Goal: Task Accomplishment & Management: Manage account settings

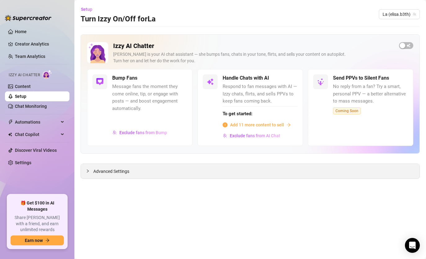
click at [121, 172] on span "Advanced Settings" at bounding box center [111, 171] width 36 height 7
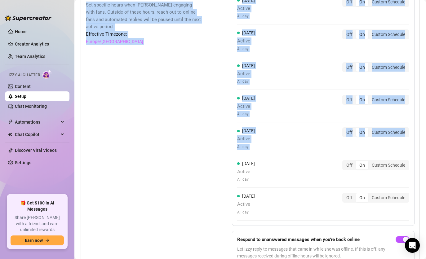
scroll to position [648, 0]
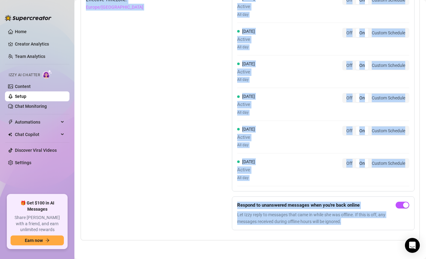
drag, startPoint x: 85, startPoint y: 95, endPoint x: 388, endPoint y: 228, distance: 330.5
copy div "Lorem ipsumdol sitamet con ad Elit's doeiusmo — temporinc Utla Etdo, Magnaa Eni…"
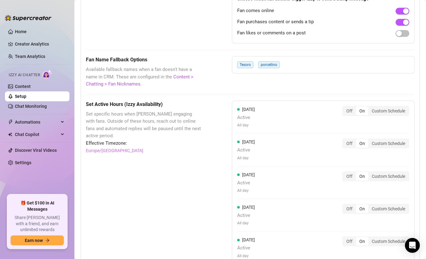
scroll to position [524, 0]
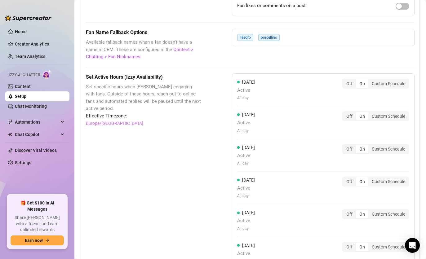
click at [301, 43] on div "Tesoro porcellino" at bounding box center [323, 37] width 183 height 17
click at [287, 45] on div "Tesoro porcellino" at bounding box center [323, 37] width 183 height 17
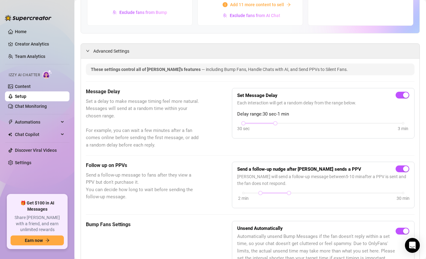
scroll to position [124, 0]
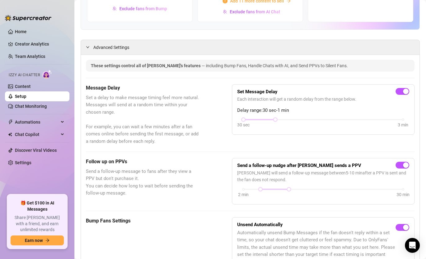
drag, startPoint x: 244, startPoint y: 120, endPoint x: 261, endPoint y: 122, distance: 16.6
click at [261, 122] on div "30 sec 3 min" at bounding box center [323, 124] width 172 height 12
drag, startPoint x: 273, startPoint y: 120, endPoint x: 316, endPoint y: 122, distance: 43.4
click at [316, 122] on div "30 sec 3 min" at bounding box center [323, 124] width 172 height 12
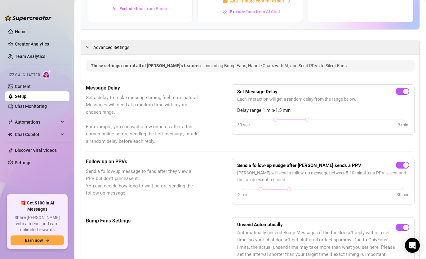
drag, startPoint x: 274, startPoint y: 120, endPoint x: 268, endPoint y: 121, distance: 6.5
click at [268, 120] on div "30 sec 3 min" at bounding box center [323, 119] width 160 height 2
click at [384, 145] on div "Message Delay Set a delay to make message timing feel more natural. Messages wi…" at bounding box center [250, 114] width 329 height 61
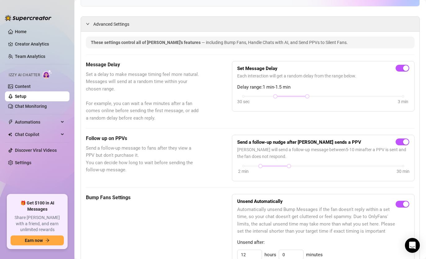
scroll to position [186, 0]
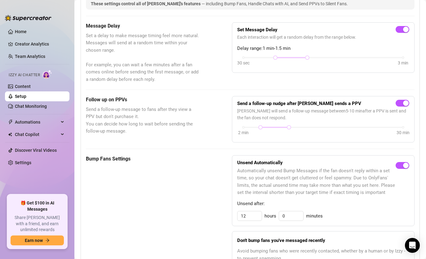
click at [319, 149] on div at bounding box center [250, 149] width 329 height 0
click at [310, 126] on div "2 min 30 min" at bounding box center [323, 127] width 160 height 2
drag, startPoint x: 258, startPoint y: 129, endPoint x: 270, endPoint y: 129, distance: 12.4
click at [270, 129] on div at bounding box center [271, 127] width 3 height 3
drag, startPoint x: 309, startPoint y: 128, endPoint x: 282, endPoint y: 127, distance: 26.7
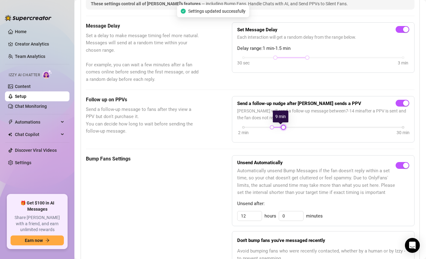
click at [282, 127] on div at bounding box center [283, 127] width 3 height 3
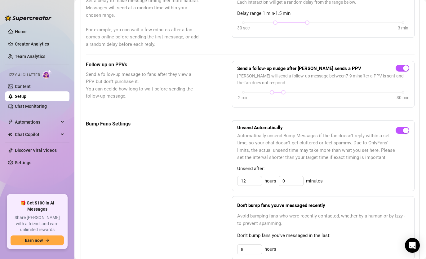
scroll to position [279, 0]
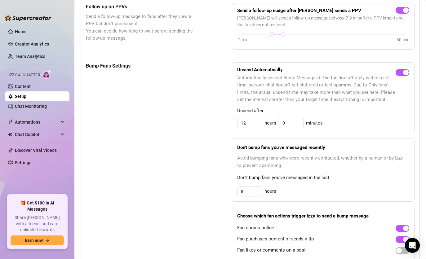
click at [333, 145] on div "Unsend Automatically Automatically unsend Bump Messages if the fan doesn't repl…" at bounding box center [323, 161] width 183 height 199
click at [238, 128] on input "12" at bounding box center [250, 122] width 24 height 9
type input "8"
click at [360, 145] on div "Unsend Automatically Automatically unsend Bump Messages if the fan doesn't repl…" at bounding box center [323, 161] width 183 height 199
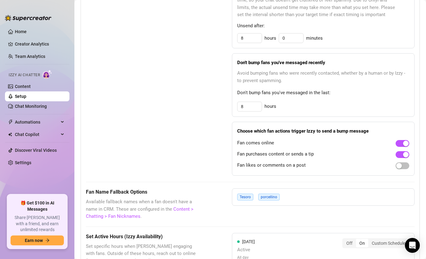
scroll to position [372, 0]
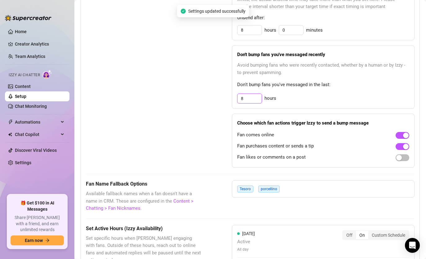
drag, startPoint x: 238, startPoint y: 108, endPoint x: 244, endPoint y: 109, distance: 6.2
click at [244, 103] on input "8" at bounding box center [250, 98] width 24 height 9
type input "12"
click at [414, 125] on div "These settings control all of [PERSON_NAME]'s features — including Bump Fans, H…" at bounding box center [250, 158] width 339 height 702
click at [390, 151] on div "Fan purchases content or sends a tip" at bounding box center [323, 146] width 172 height 10
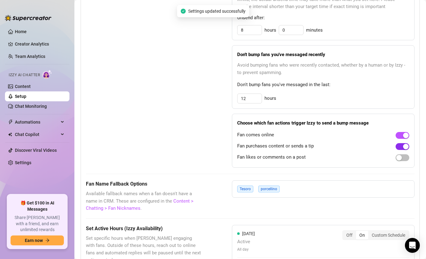
click at [396, 150] on span "button" at bounding box center [403, 146] width 14 height 7
click at [396, 161] on div "button" at bounding box center [399, 158] width 6 height 6
click at [372, 182] on div "These settings control all of [PERSON_NAME]'s features — including Bump Fans, H…" at bounding box center [250, 158] width 329 height 692
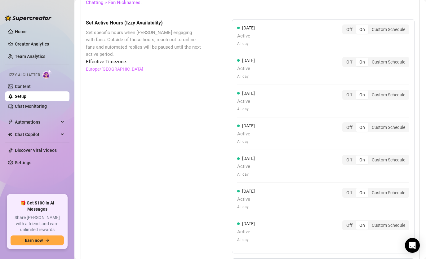
scroll to position [558, 0]
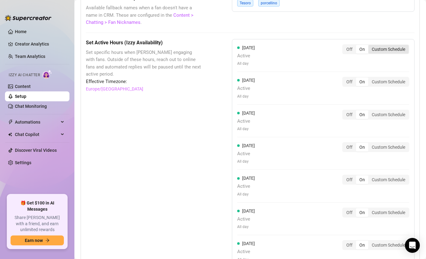
click at [396, 53] on div "Custom Schedule" at bounding box center [388, 49] width 40 height 9
click at [370, 46] on input "Custom Schedule" at bounding box center [370, 46] width 0 height 0
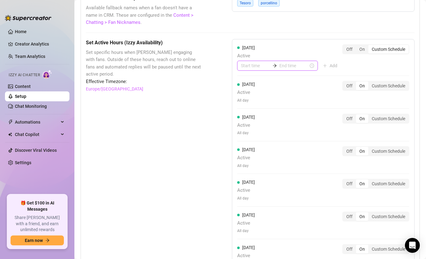
click at [252, 69] on input at bounding box center [255, 65] width 29 height 7
type input "00:00"
type input "10:00"
click at [242, 115] on div "10" at bounding box center [244, 114] width 15 height 9
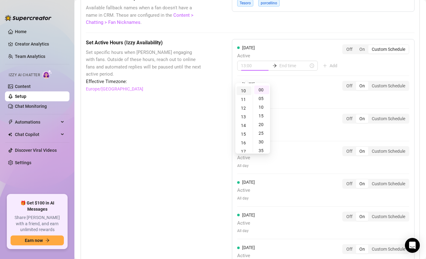
scroll to position [86, 0]
type input "10:00"
click at [286, 69] on input at bounding box center [293, 65] width 29 height 7
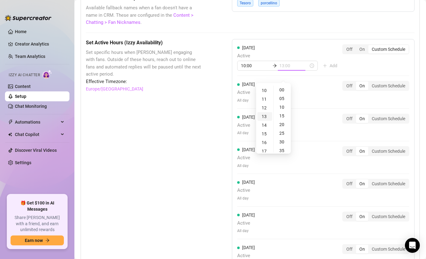
click at [267, 116] on div "13" at bounding box center [264, 116] width 15 height 9
type input "13:00"
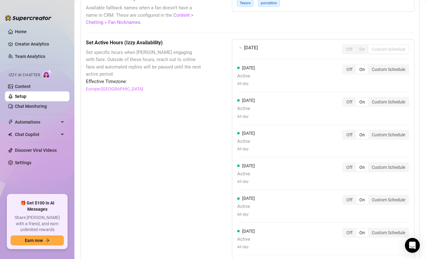
click at [350, 74] on div "[DATE] Off On Custom Schedule [DATE] Active All day Off On Custom Schedule [DAT…" at bounding box center [323, 150] width 183 height 222
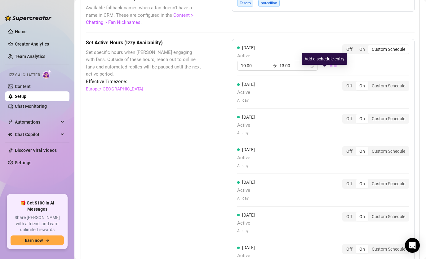
click at [330, 68] on span "Add" at bounding box center [334, 65] width 8 height 5
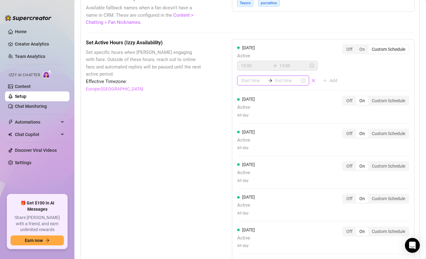
click at [252, 84] on input at bounding box center [253, 80] width 25 height 7
type input "22:00"
type input "21:00"
click at [247, 124] on div "20" at bounding box center [244, 123] width 15 height 9
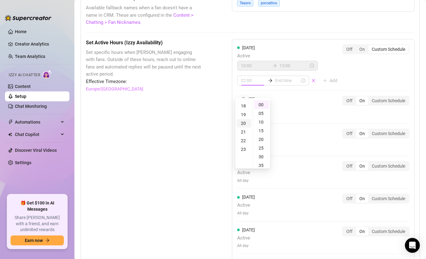
scroll to position [173, 0]
click at [261, 125] on div "30" at bounding box center [261, 123] width 15 height 9
type input "20:30"
click at [190, 123] on div "Set Active Hours (Izzy Availability) Set specific hours when Izzy engaging with…" at bounding box center [143, 187] width 115 height 297
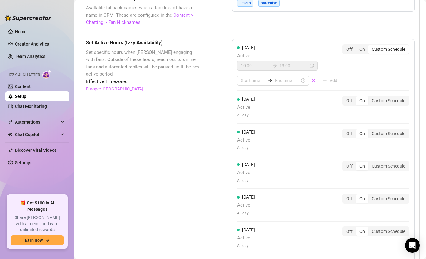
click at [364, 75] on div "[DATE] Active 10:00 13:00 Add Off On Custom Schedule" at bounding box center [323, 65] width 172 height 42
click at [253, 84] on input at bounding box center [253, 80] width 25 height 7
type input "20:30"
click at [243, 104] on div "20" at bounding box center [244, 105] width 15 height 9
click at [264, 104] on div "30" at bounding box center [261, 105] width 15 height 9
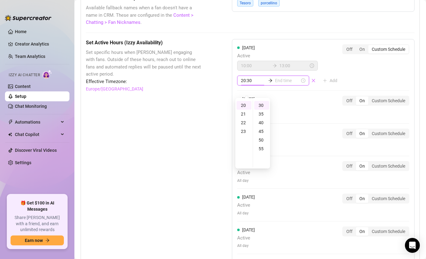
click at [281, 84] on input at bounding box center [287, 80] width 25 height 7
type input "20:30"
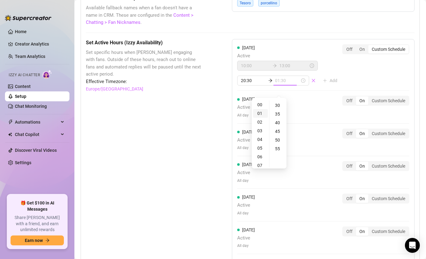
click at [261, 114] on div "01" at bounding box center [260, 113] width 15 height 9
click at [279, 107] on div "30" at bounding box center [278, 105] width 15 height 9
type input "01:30"
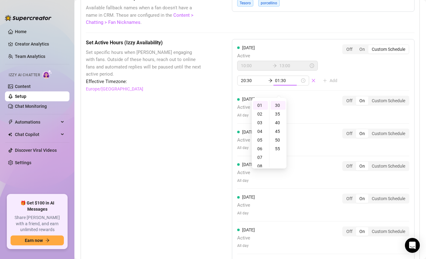
type input "20:30"
click at [372, 86] on div "[DATE] Active 10:00 13:00 Add Off On Custom Schedule" at bounding box center [323, 65] width 172 height 42
click at [241, 84] on input at bounding box center [253, 80] width 25 height 7
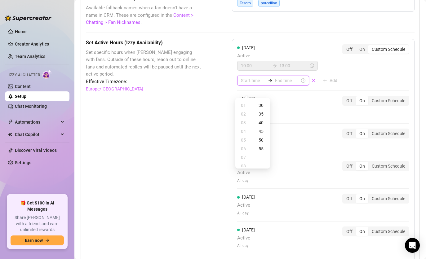
scroll to position [173, 0]
click at [242, 103] on div "20" at bounding box center [244, 105] width 15 height 9
type input "20:30"
click at [280, 84] on input at bounding box center [287, 80] width 25 height 7
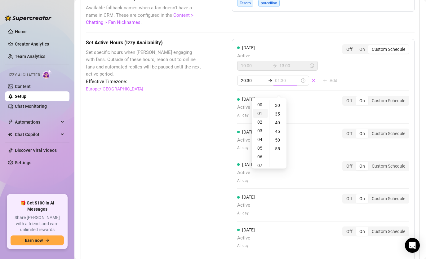
click at [262, 112] on div "01" at bounding box center [260, 113] width 15 height 9
type input "01:30"
click at [285, 84] on input "01:30" at bounding box center [287, 80] width 25 height 7
click at [351, 79] on div "[DATE] Active 10:00 13:00 01:30 20:30 Add Off On Custom Schedule [DATE] Active …" at bounding box center [323, 165] width 183 height 253
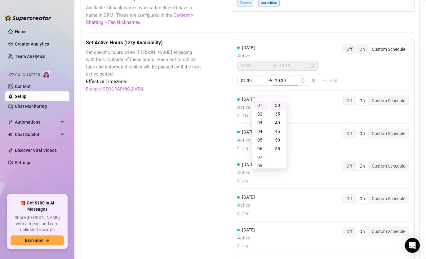
scroll to position [0, 0]
click at [279, 84] on input "20:30" at bounding box center [287, 80] width 25 height 7
click at [261, 112] on div "01" at bounding box center [260, 113] width 15 height 9
type input "01:30"
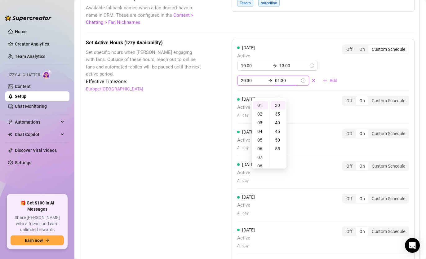
click at [311, 91] on div "[DATE] Active 10:00 13:00 20:30 01:30 Add Off On Custom Schedule" at bounding box center [323, 67] width 172 height 47
type input "01:30"
type input "20:30"
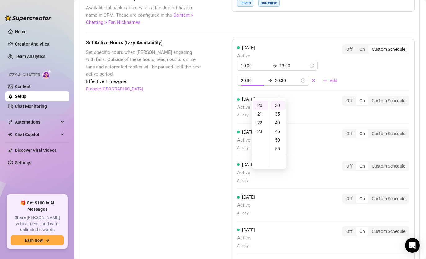
click at [375, 86] on div "[DATE] Active 10:00 13:00 20:30 20:30 Add Off On Custom Schedule" at bounding box center [323, 65] width 172 height 42
click at [275, 84] on input "20:30" at bounding box center [287, 80] width 25 height 7
click at [261, 112] on div "01" at bounding box center [260, 113] width 15 height 9
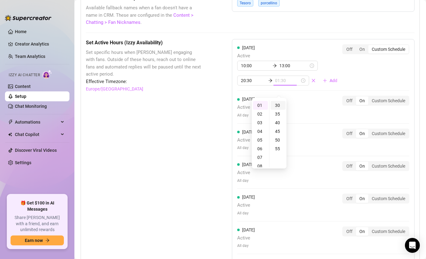
click at [279, 105] on div "30" at bounding box center [278, 105] width 15 height 9
type input "01:30"
click at [298, 86] on div "20:30 01:30" at bounding box center [273, 81] width 72 height 10
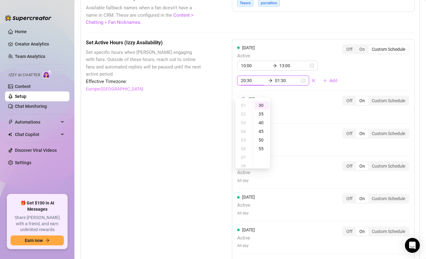
scroll to position [173, 0]
click at [298, 86] on div "20:30 01:30" at bounding box center [273, 81] width 72 height 10
type input "01:30"
type input "20:30"
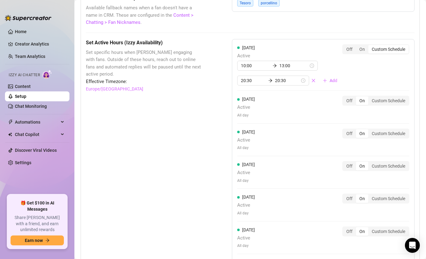
scroll to position [9, 0]
click at [356, 86] on div "[DATE] Active 10:00 13:00 20:30 20:30 Add Off On Custom Schedule" at bounding box center [323, 65] width 172 height 42
click at [275, 84] on input "20:30" at bounding box center [287, 80] width 25 height 7
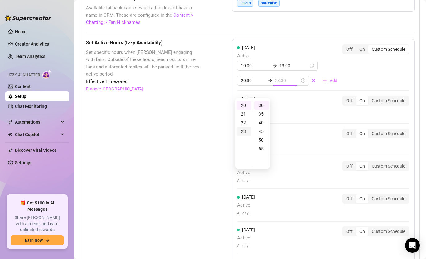
click at [243, 131] on div "23" at bounding box center [244, 131] width 15 height 9
type input "23:55"
click at [262, 106] on div "55" at bounding box center [261, 104] width 15 height 9
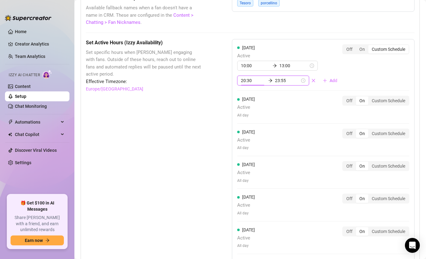
scroll to position [52, 0]
click at [373, 86] on div "[DATE] Active 10:00 13:00 20:30 23:55 Add Off On Custom Schedule" at bounding box center [323, 65] width 172 height 42
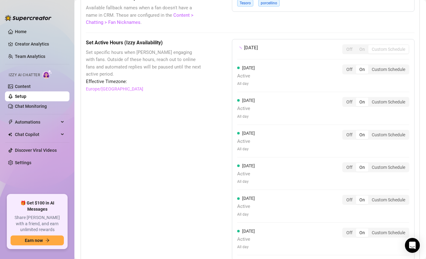
click at [373, 89] on div "[DATE] Off On Custom Schedule [DATE] Active All day Off On Custom Schedule [DAT…" at bounding box center [323, 150] width 183 height 222
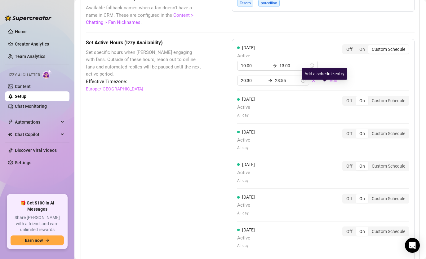
click at [330, 83] on span "Add" at bounding box center [334, 80] width 8 height 5
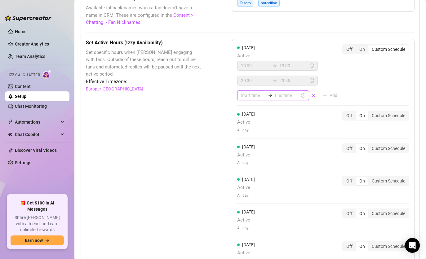
click at [251, 99] on input at bounding box center [253, 95] width 25 height 7
type input "21:00"
click at [246, 121] on div "23" at bounding box center [244, 119] width 15 height 9
type input "23:55"
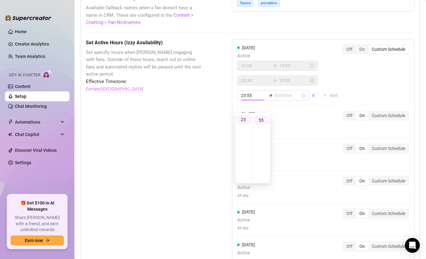
scroll to position [96, 0]
click at [264, 117] on div "55" at bounding box center [261, 119] width 15 height 9
click at [287, 99] on input at bounding box center [287, 95] width 25 height 7
type input "23:55"
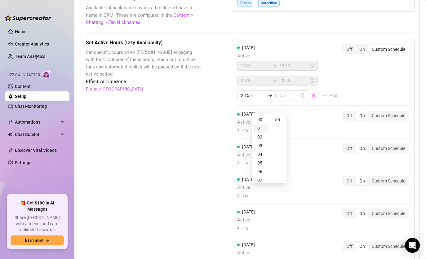
click at [263, 128] on div "01" at bounding box center [260, 128] width 15 height 9
type input "01:55"
click at [279, 121] on div "55" at bounding box center [278, 119] width 15 height 9
type input "01:55"
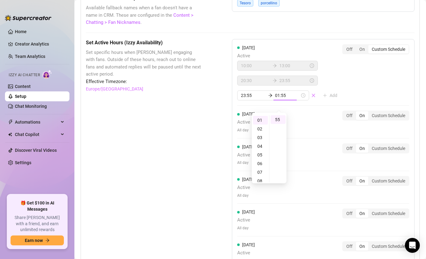
type input "23:55"
click at [359, 101] on div "[DATE] Active 10:00 13:00 20:30 23:55 Add Off On Custom Schedule" at bounding box center [323, 72] width 172 height 56
click at [243, 99] on input at bounding box center [253, 95] width 25 height 7
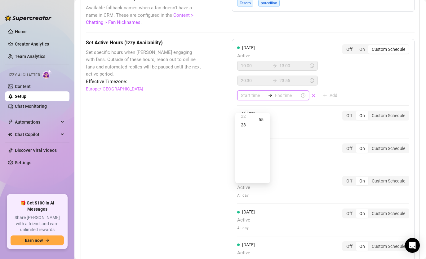
scroll to position [199, 0]
click at [312, 97] on icon "close" at bounding box center [313, 95] width 3 height 3
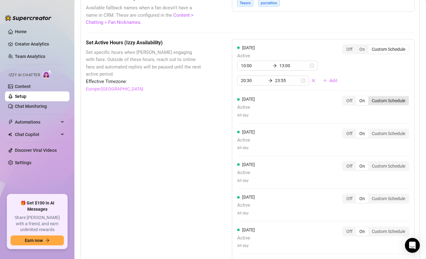
click at [395, 105] on div "Custom Schedule" at bounding box center [388, 100] width 40 height 9
click at [370, 97] on input "Custom Schedule" at bounding box center [370, 97] width 0 height 0
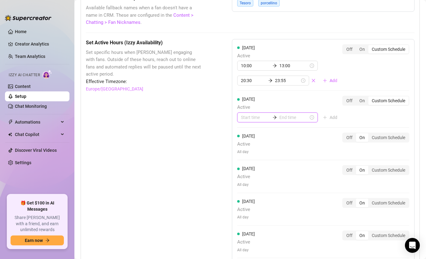
click at [252, 121] on input at bounding box center [255, 117] width 29 height 7
type input "23:00"
click at [245, 166] on div "10" at bounding box center [244, 166] width 15 height 9
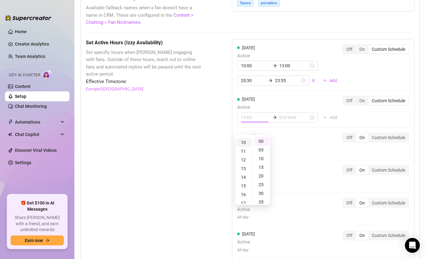
scroll to position [86, 0]
type input "10:00"
click at [262, 142] on div "00" at bounding box center [261, 141] width 15 height 9
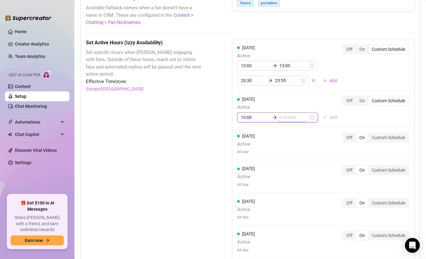
click at [296, 111] on span "Active" at bounding box center [289, 107] width 105 height 7
click at [266, 169] on div "13" at bounding box center [264, 168] width 15 height 9
type input "13:00"
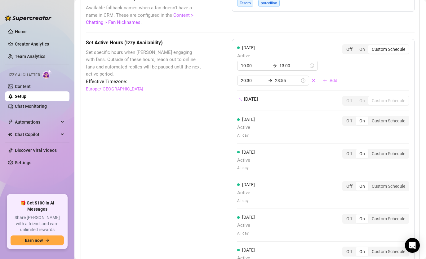
click at [362, 125] on div "[DATE] Active 10:00 13:00 20:30 23:55 Add Off On Custom Schedule [DATE] Off On …" at bounding box center [323, 159] width 183 height 241
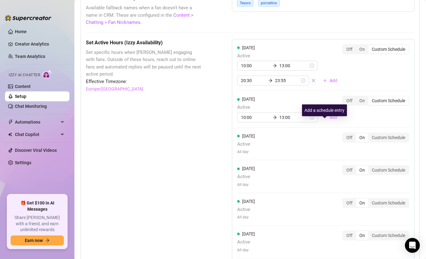
click at [323, 123] on button "Add" at bounding box center [330, 118] width 25 height 10
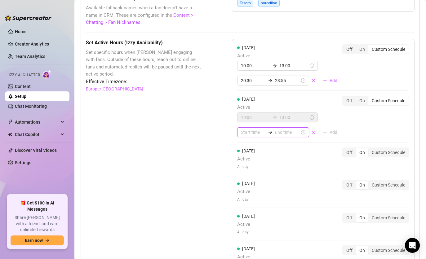
click at [252, 136] on input at bounding box center [253, 132] width 25 height 7
type input "01:00"
click at [243, 176] on div "20" at bounding box center [244, 175] width 15 height 9
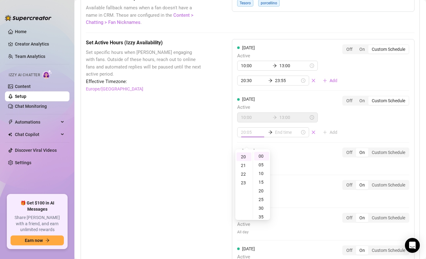
type input "20:00"
click at [284, 136] on input at bounding box center [287, 132] width 25 height 7
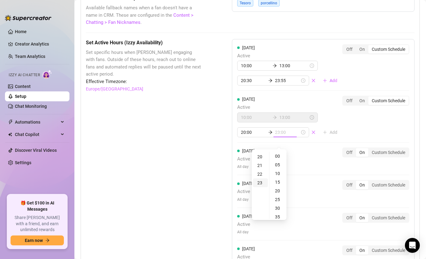
click at [263, 181] on div "23" at bounding box center [260, 183] width 15 height 9
type input "23:55"
click at [279, 157] on div "55" at bounding box center [278, 156] width 15 height 9
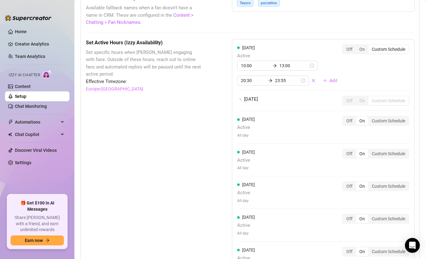
click at [361, 139] on div "[DATE] Active 10:00 13:00 20:30 23:55 Add Off On Custom Schedule [DATE] Off On …" at bounding box center [323, 159] width 183 height 241
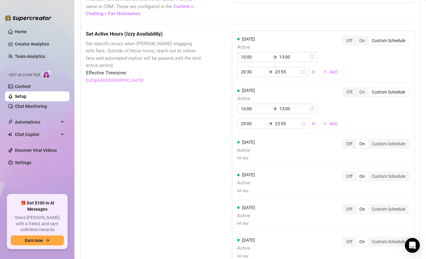
scroll to position [527, 0]
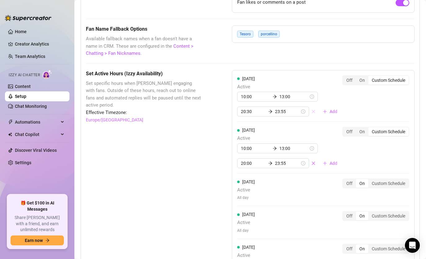
click at [312, 114] on icon "close" at bounding box center [313, 111] width 3 height 3
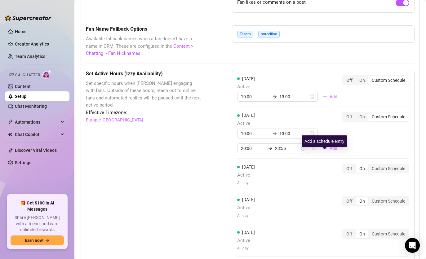
click at [312, 150] on icon "close" at bounding box center [313, 148] width 3 height 3
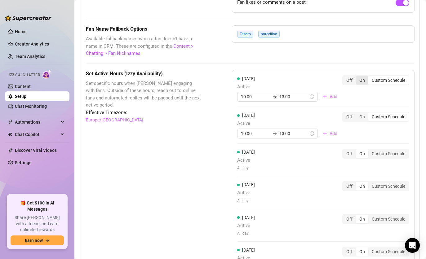
click at [356, 85] on div "On" at bounding box center [362, 80] width 12 height 9
click at [358, 77] on input "On" at bounding box center [358, 77] width 0 height 0
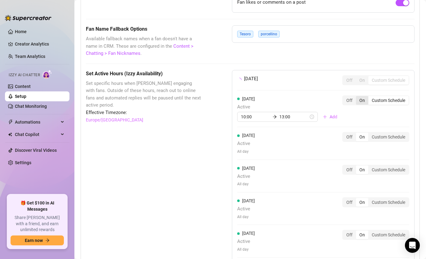
click at [356, 105] on div "On" at bounding box center [362, 100] width 12 height 9
click at [358, 97] on input "On" at bounding box center [358, 97] width 0 height 0
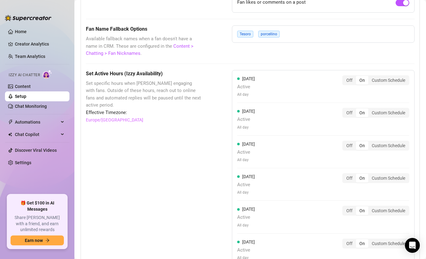
click at [393, 57] on div "Fan Name Fallback Options Available fallback names when a fan doesn't have a na…" at bounding box center [250, 41] width 329 height 32
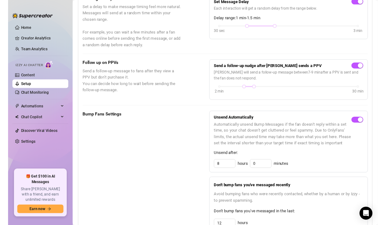
scroll to position [0, 0]
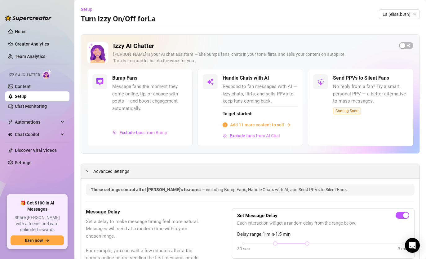
click at [89, 171] on icon "expanded" at bounding box center [87, 171] width 3 height 2
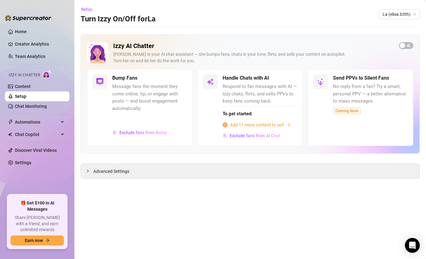
click at [271, 122] on span "Add 11 more content to sell" at bounding box center [257, 125] width 54 height 7
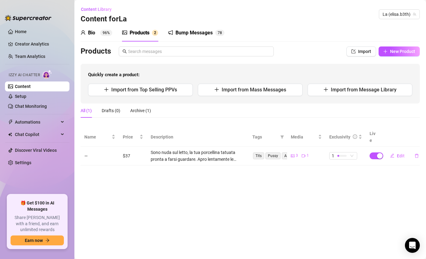
click at [385, 202] on main "Content Library Content for La La (elisa.b3th) Bio 96% Products 2 Bump Messages…" at bounding box center [250, 129] width 352 height 259
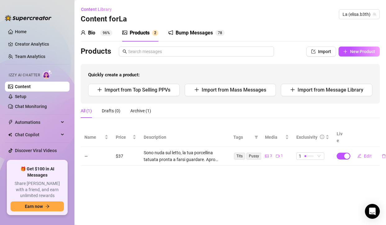
click at [275, 73] on span "Quickly create a product:" at bounding box center [230, 74] width 284 height 7
